Goal: Information Seeking & Learning: Learn about a topic

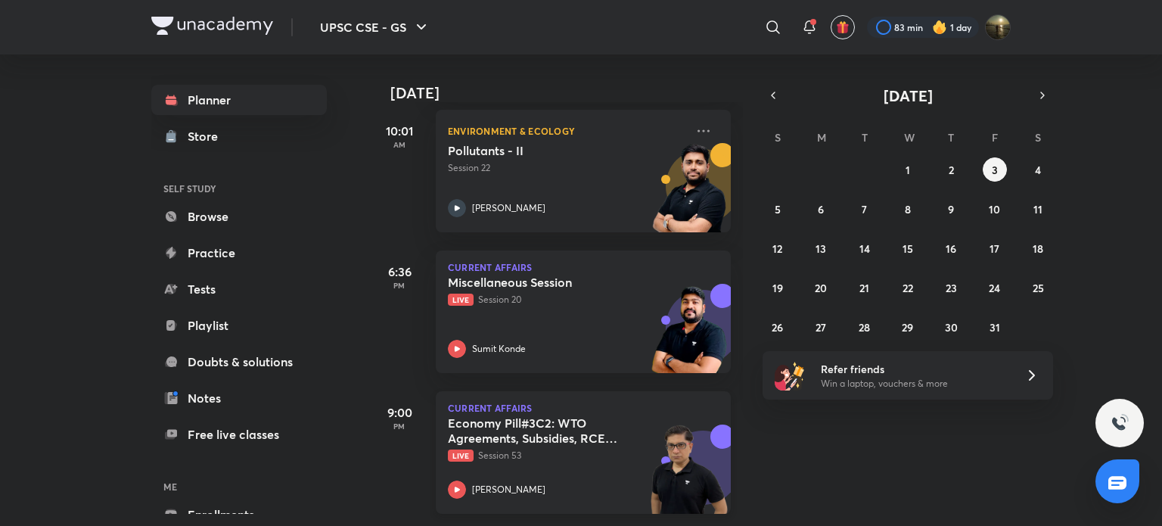
click at [572, 422] on h5 "Economy Pill#3C2: WTO Agreements, Subsidies, RCEP, FTA, G20, G7 & other intl gr…" at bounding box center [542, 430] width 188 height 30
